Goal: Register for event/course

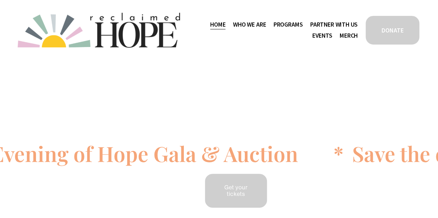
click at [321, 39] on link "Events" at bounding box center [322, 35] width 20 height 11
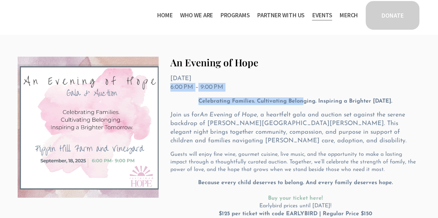
drag, startPoint x: 396, startPoint y: 103, endPoint x: 395, endPoint y: 98, distance: 5.0
click at [395, 98] on div "An Evening of Hope [DATE] 6:00 PM 9:00 PM Google Calendar ICS Celebrating Famil…" at bounding box center [290, 181] width 262 height 249
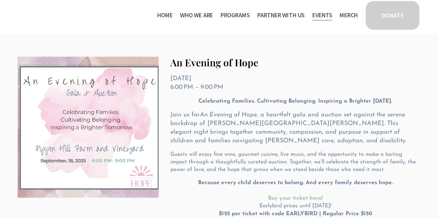
drag, startPoint x: 398, startPoint y: 105, endPoint x: 192, endPoint y: 104, distance: 206.0
click at [192, 104] on p "Celebrating Families. Cultivating Belonging. Inspiring a Brighter [DATE]." at bounding box center [295, 102] width 250 height 8
copy strong "Celebrating Families. Cultivating Belonging. Inspiring a Brighter [DATE]."
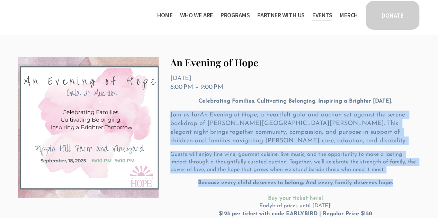
drag, startPoint x: 170, startPoint y: 114, endPoint x: 413, endPoint y: 187, distance: 254.0
click at [413, 187] on div "Celebrating Families. Cultivating Belonging. Inspiring a Brighter [DATE]. Join …" at bounding box center [295, 184] width 250 height 172
copy div "Join us for An Evening of Hope , a heartfelt gala and auction set against the s…"
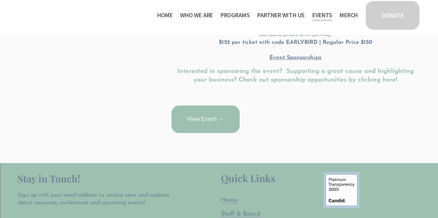
scroll to position [255, 0]
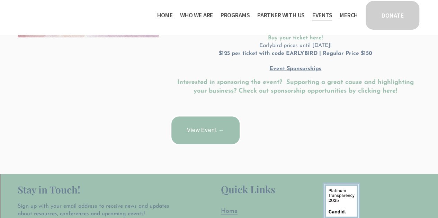
click at [225, 136] on link "View Event →" at bounding box center [205, 131] width 70 height 30
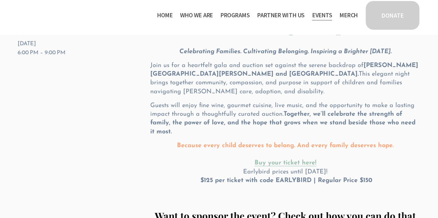
scroll to position [69, 0]
